Goal: Information Seeking & Learning: Check status

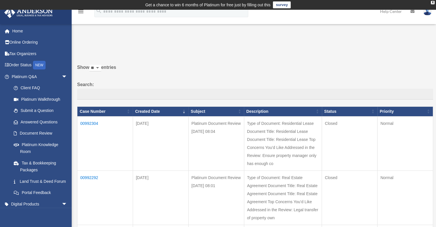
click at [92, 123] on td "00992304" at bounding box center [105, 143] width 56 height 54
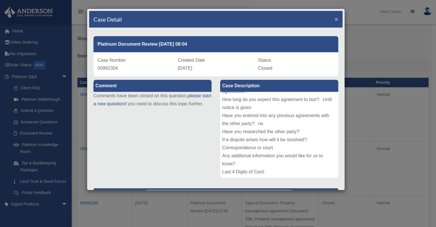
click at [335, 17] on span "×" at bounding box center [337, 19] width 4 height 7
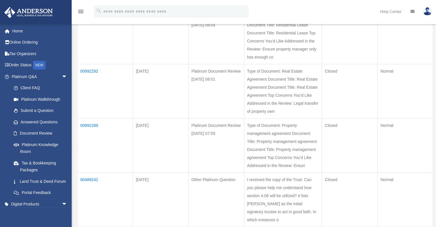
scroll to position [115, 0]
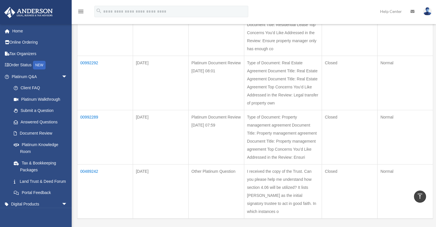
click at [91, 132] on td "00992289" at bounding box center [105, 137] width 56 height 54
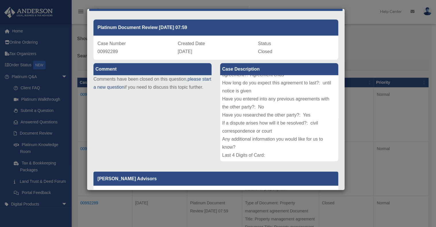
scroll to position [0, 0]
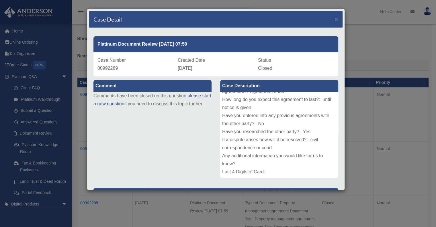
drag, startPoint x: 336, startPoint y: 15, endPoint x: 334, endPoint y: 18, distance: 3.3
click at [335, 16] on div "Case Detail ×" at bounding box center [215, 19] width 253 height 17
click at [334, 18] on div "Case Detail ×" at bounding box center [215, 19] width 253 height 17
click at [335, 20] on span "×" at bounding box center [337, 19] width 4 height 7
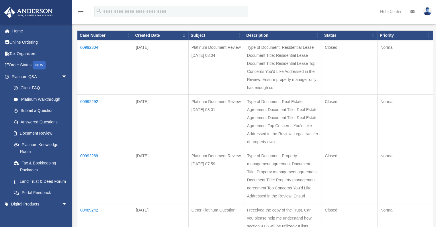
scroll to position [86, 0]
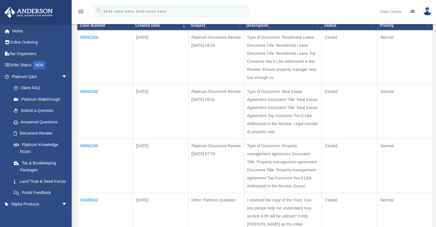
click at [88, 98] on td "00992292" at bounding box center [105, 111] width 56 height 54
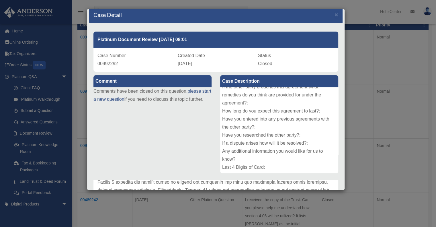
scroll to position [0, 0]
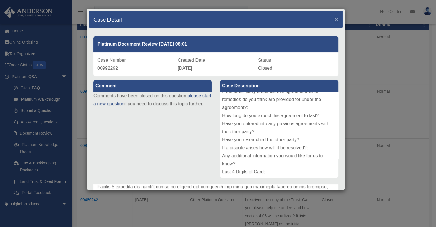
click at [335, 19] on span "×" at bounding box center [337, 19] width 4 height 7
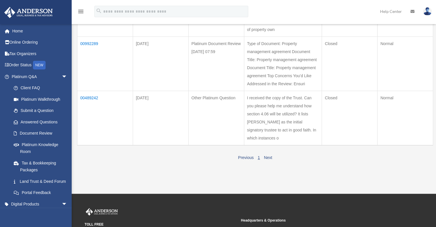
scroll to position [201, 0]
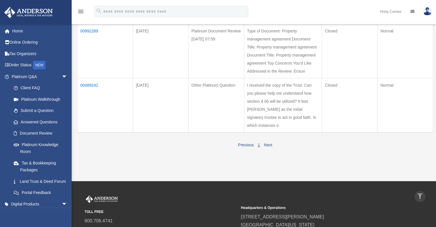
click at [91, 117] on td "00489242" at bounding box center [105, 105] width 56 height 54
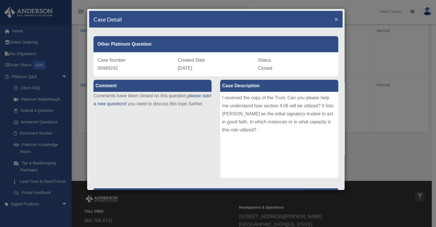
click at [335, 18] on span "×" at bounding box center [337, 19] width 4 height 7
